Goal: Communication & Community: Ask a question

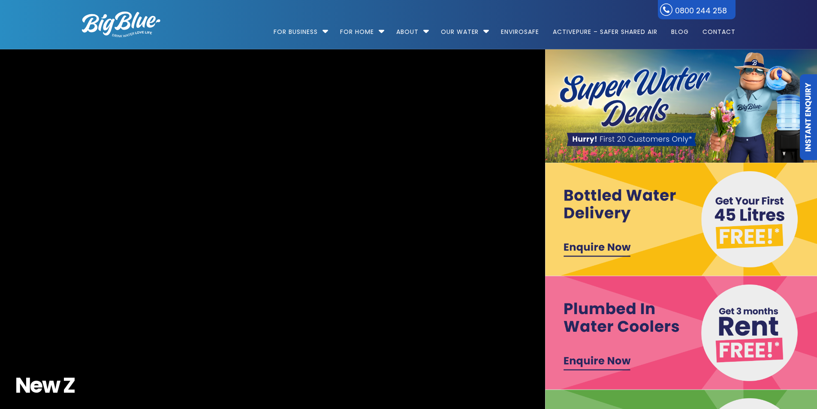
scroll to position [214, 0]
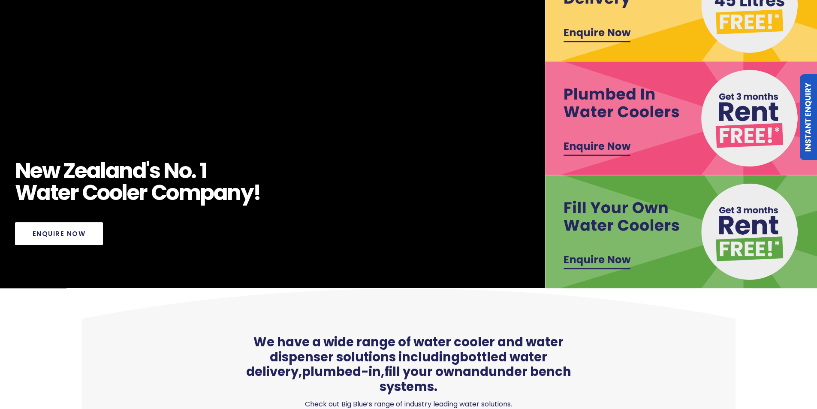
click at [64, 237] on link "Enquire Now" at bounding box center [59, 233] width 88 height 23
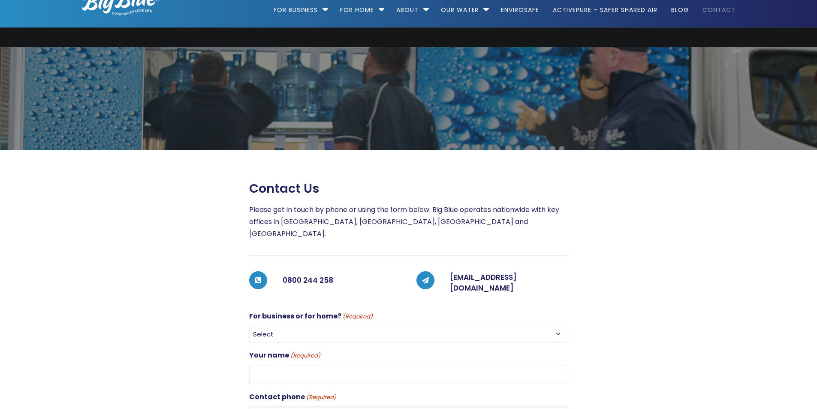
scroll to position [129, 0]
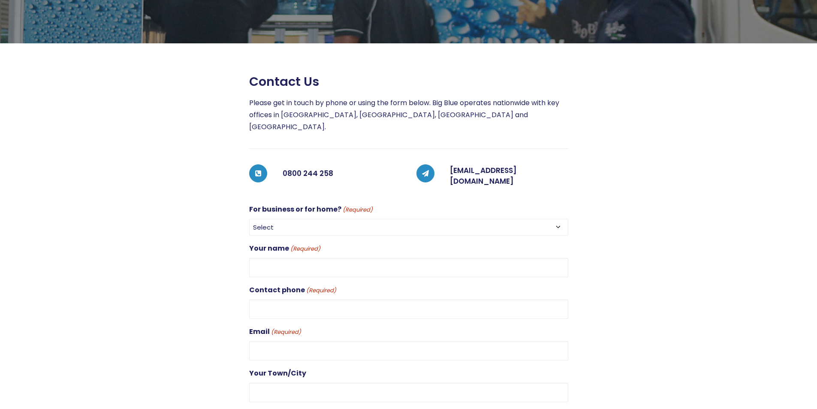
click at [340, 219] on select "Select For Business For Home" at bounding box center [408, 227] width 319 height 17
select select "For Business"
click at [249, 219] on select "Select For Business For Home" at bounding box center [408, 227] width 319 height 17
click at [311, 258] on input "Your name (Required)" at bounding box center [408, 267] width 319 height 19
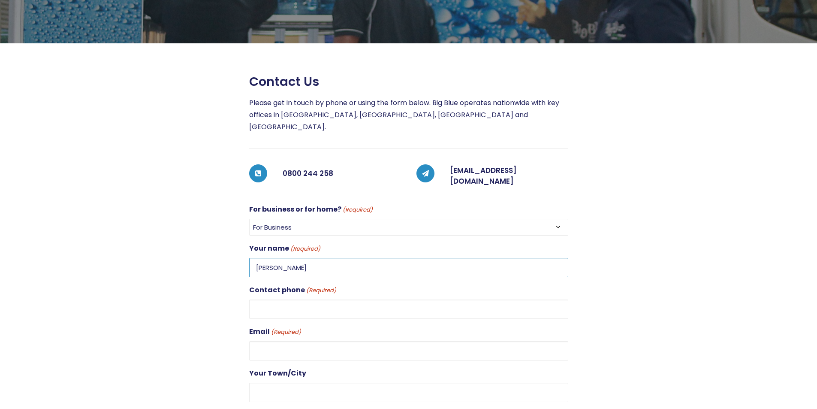
type input "Luke"
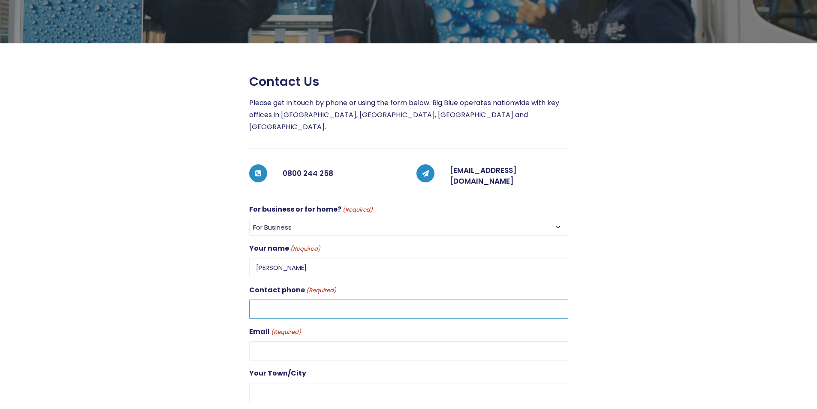
click at [292, 299] on input "Contact phone (Required)" at bounding box center [408, 308] width 319 height 19
type input "0275828679"
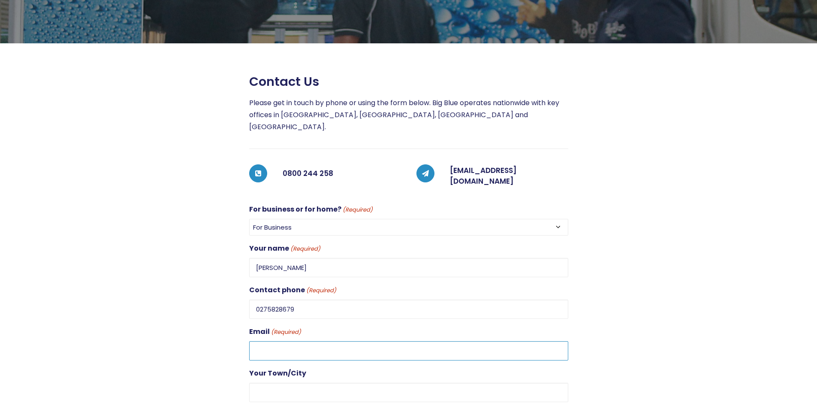
click at [295, 341] on input "Email (Required)" at bounding box center [408, 350] width 319 height 19
type input "lukes@atlasconcrete.co.nz"
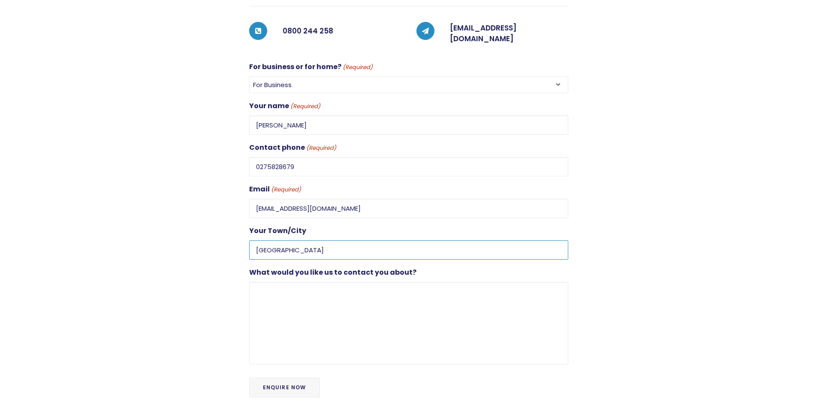
scroll to position [300, 0]
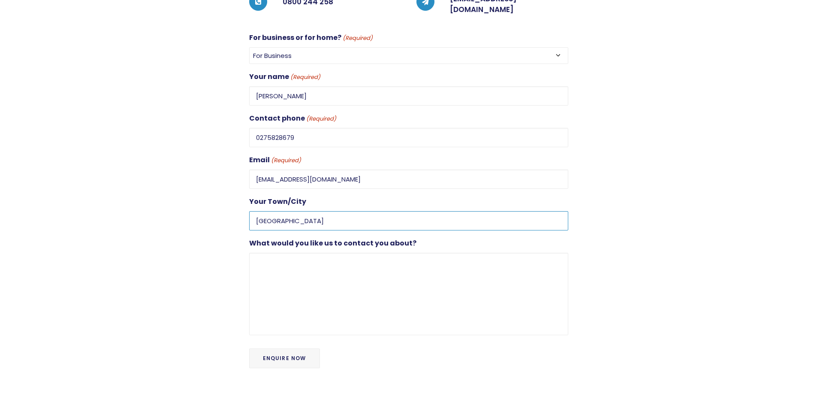
type input "Auckland"
click at [299, 272] on textarea "What would you like us to contact you about?" at bounding box center [408, 294] width 319 height 82
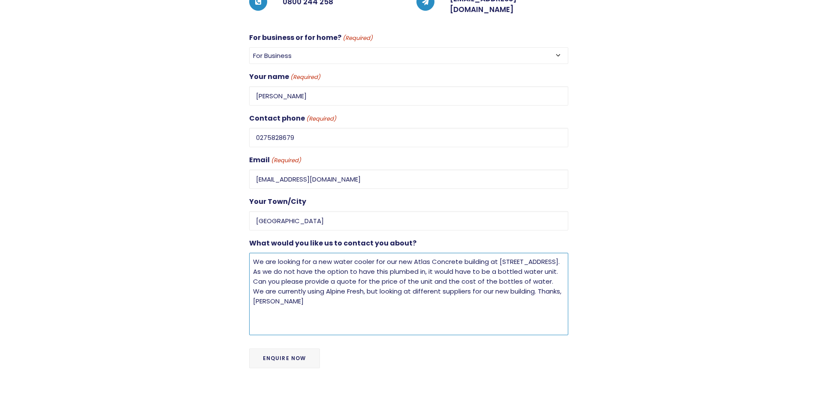
type textarea "We are looking for a new water cooler for our new Atlas Concrete building at 11…"
click at [274, 348] on input "Enquire Now" at bounding box center [284, 358] width 71 height 20
